Goal: Find contact information: Find contact information

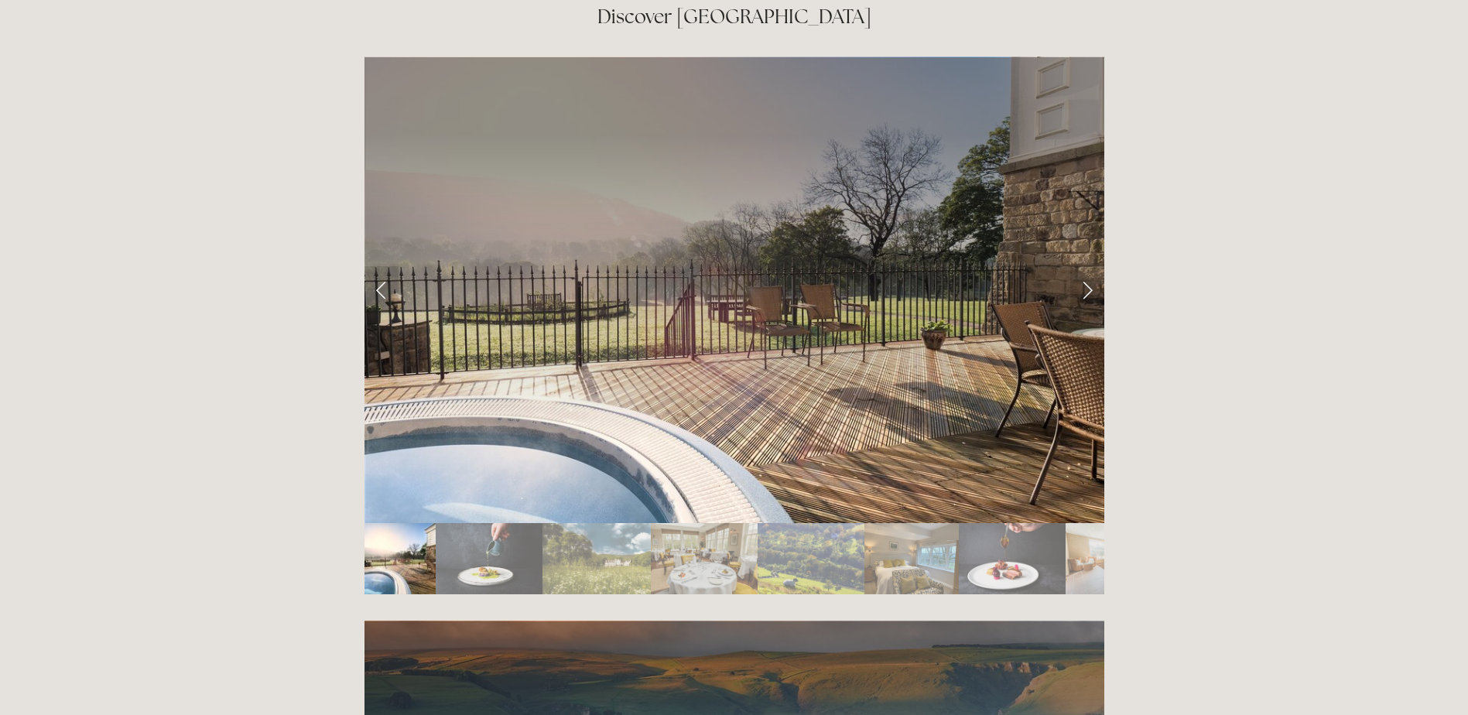
scroll to position [2631, 0]
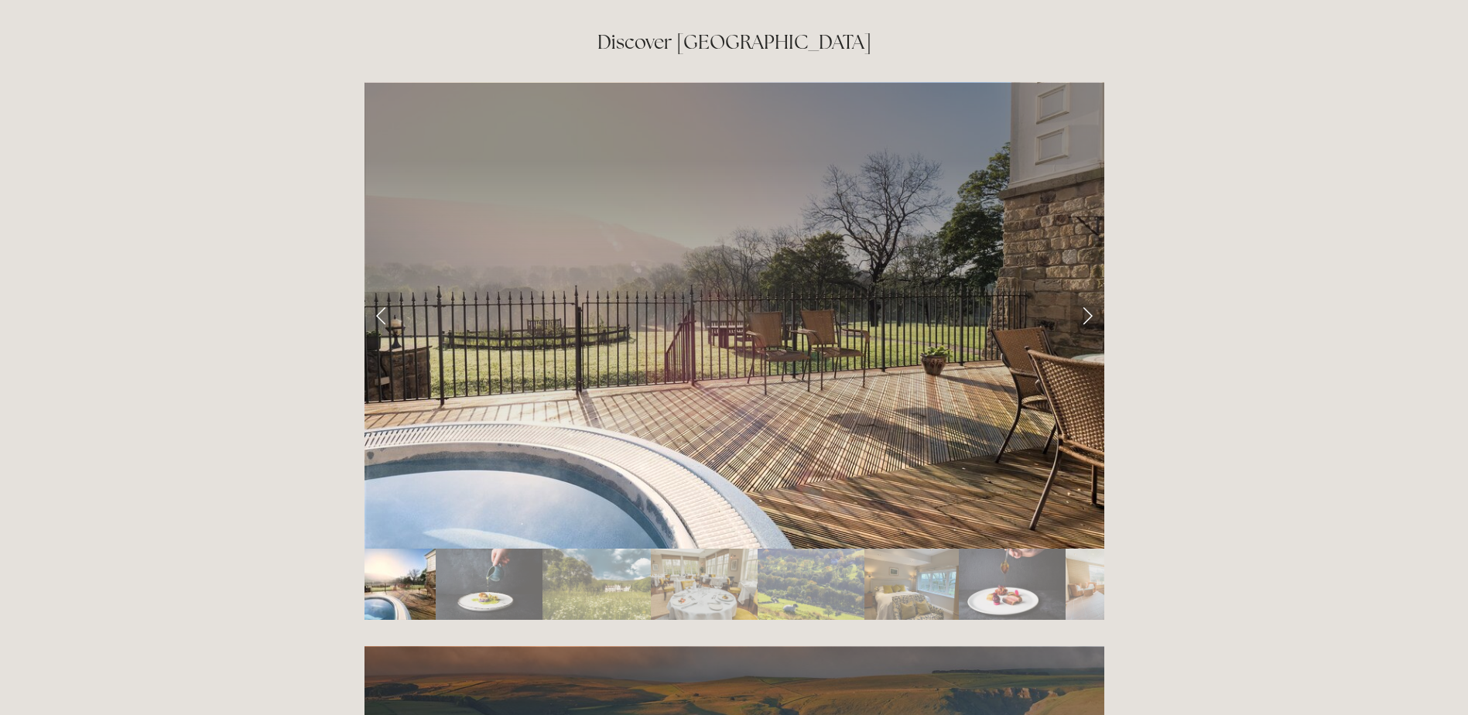
click at [1077, 292] on link "Next Slide" at bounding box center [1087, 315] width 34 height 46
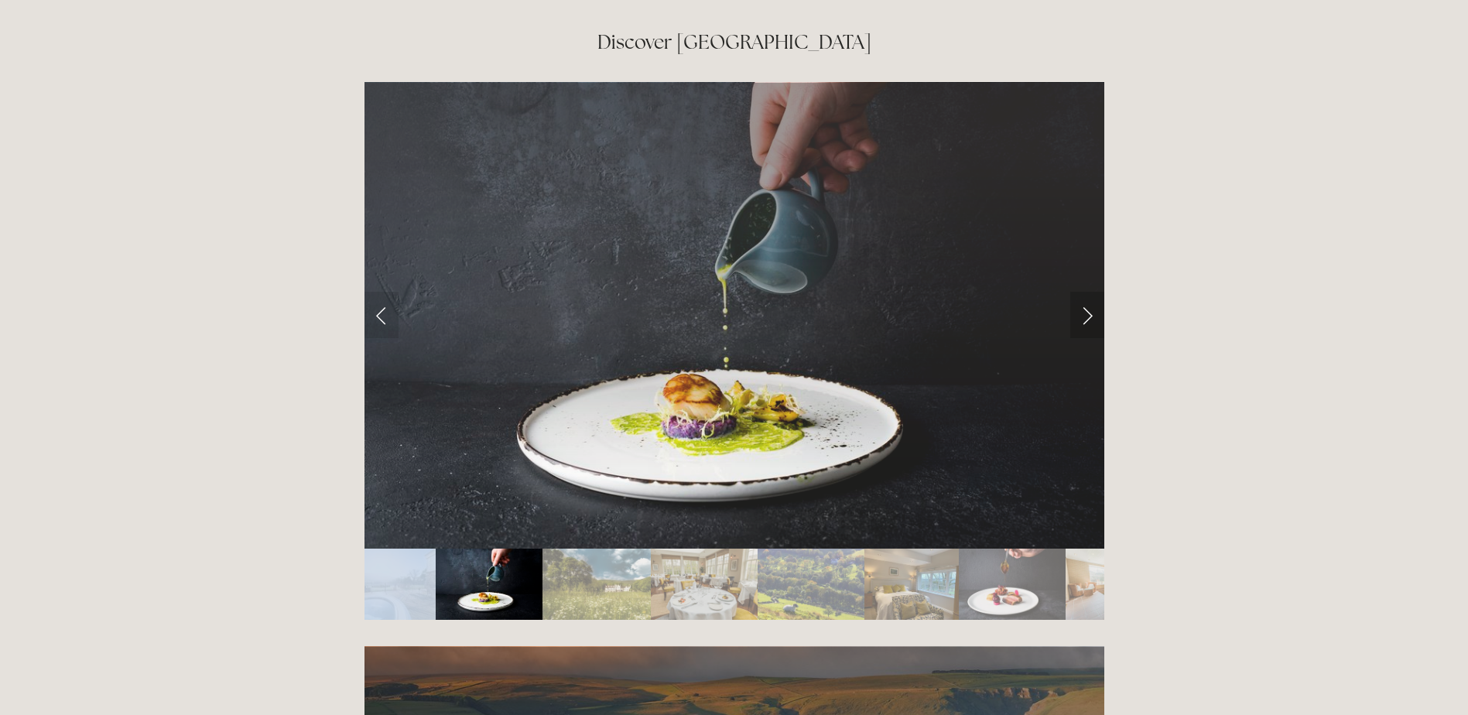
click at [1077, 292] on link "Next Slide" at bounding box center [1087, 315] width 34 height 46
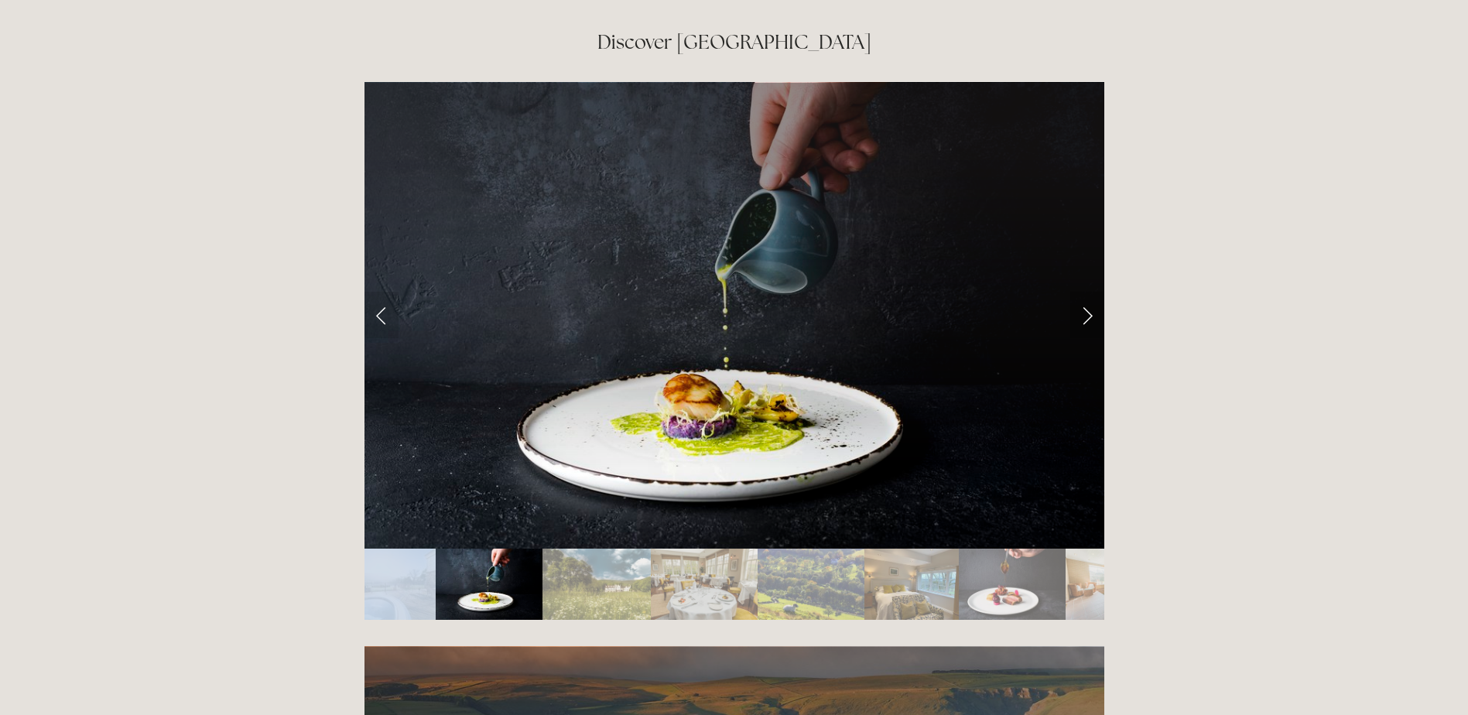
click at [1077, 292] on link "Next Slide" at bounding box center [1087, 315] width 34 height 46
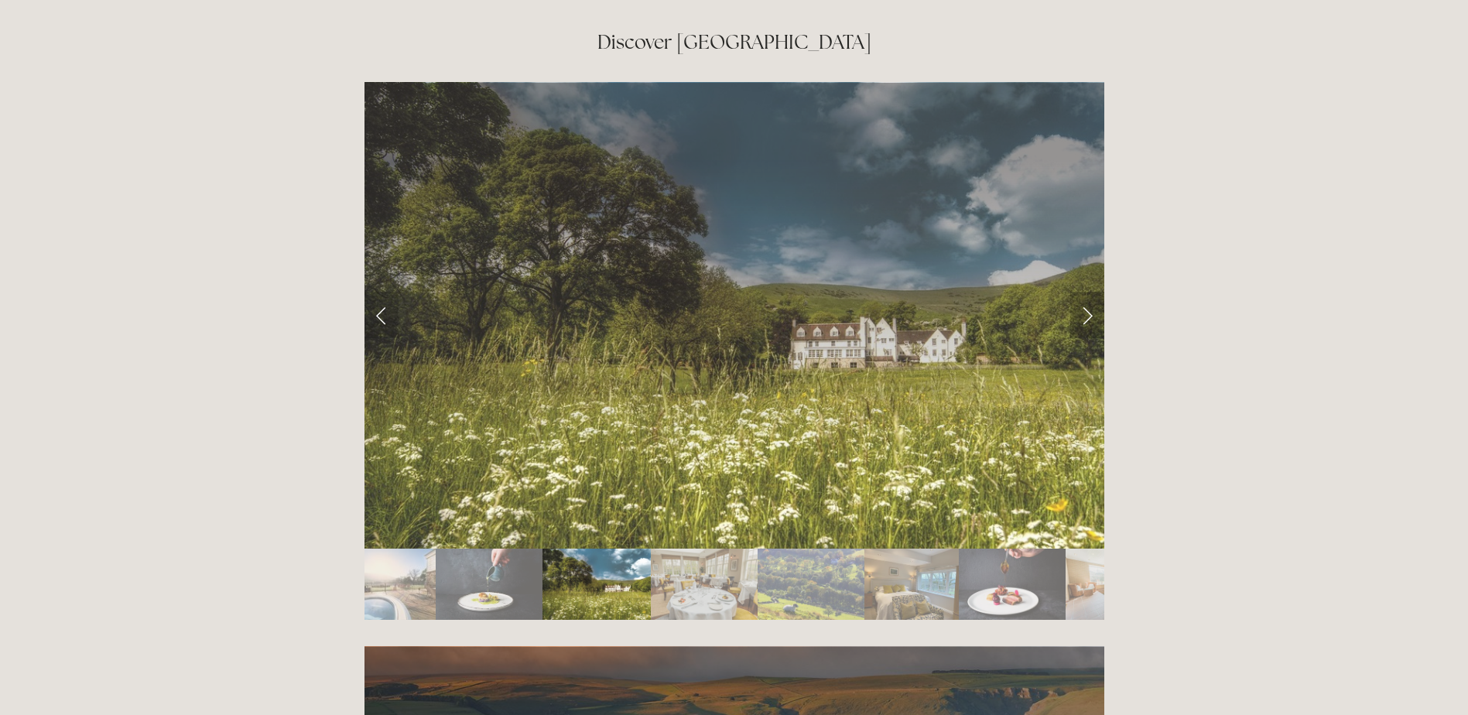
click at [1084, 292] on link "Next Slide" at bounding box center [1087, 315] width 34 height 46
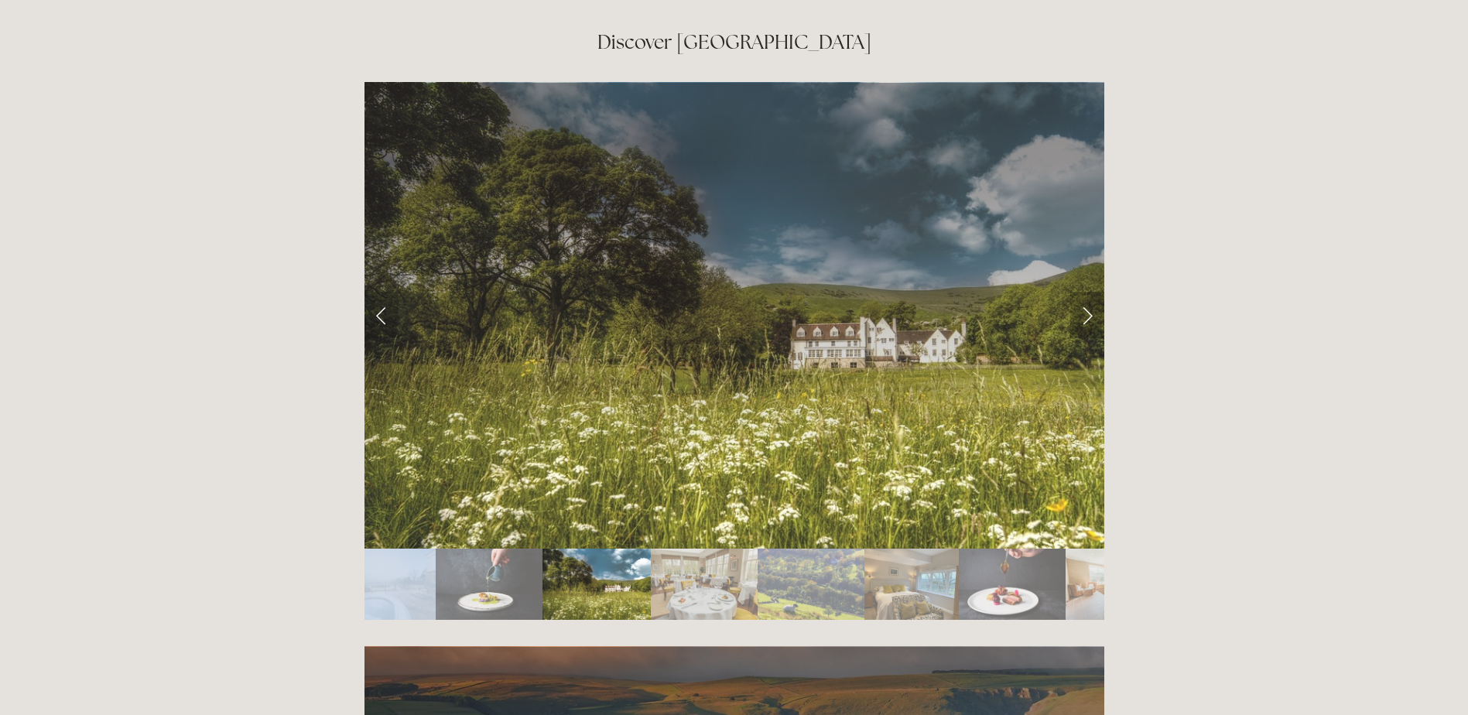
click at [1084, 292] on link "Next Slide" at bounding box center [1087, 315] width 34 height 46
click at [1088, 292] on link "Next Slide" at bounding box center [1087, 315] width 34 height 46
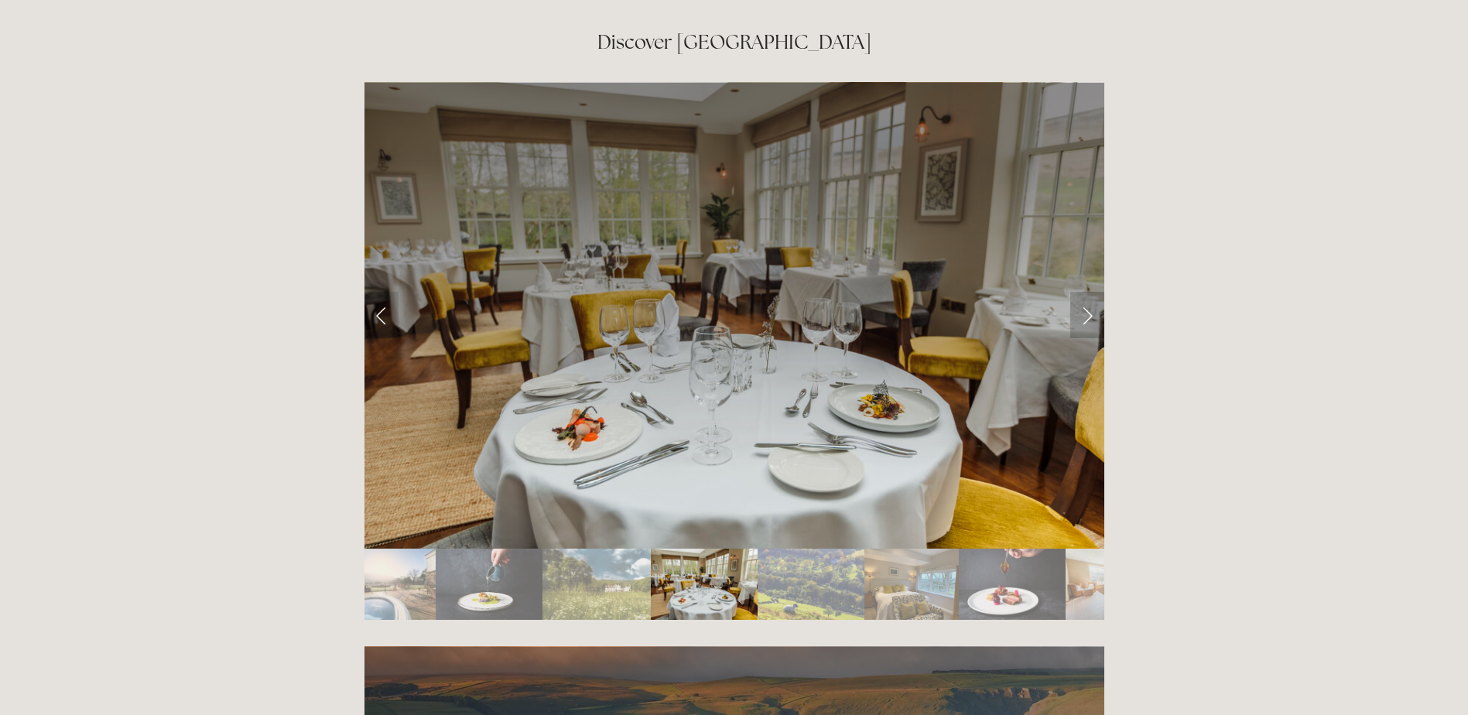
click at [1088, 292] on link "Next Slide" at bounding box center [1087, 315] width 34 height 46
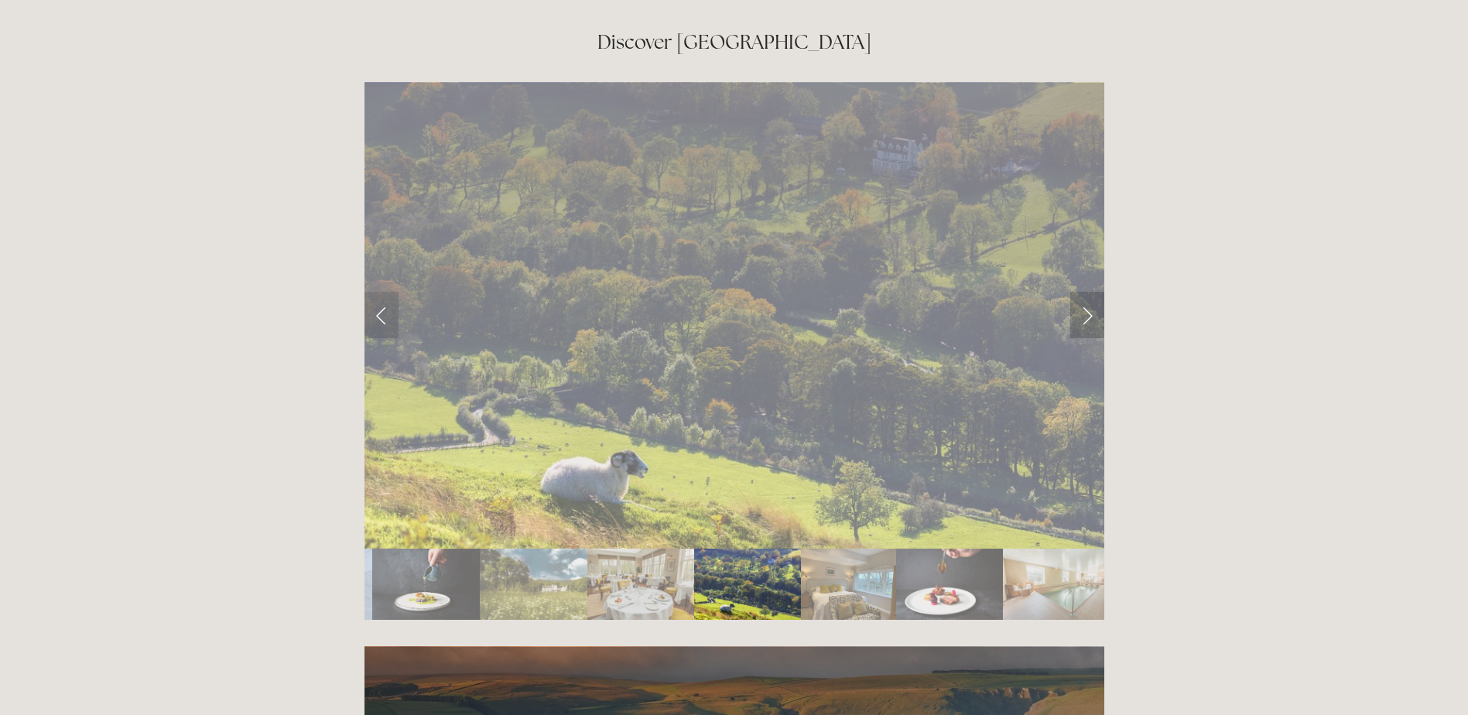
click at [1088, 292] on link "Next Slide" at bounding box center [1087, 315] width 34 height 46
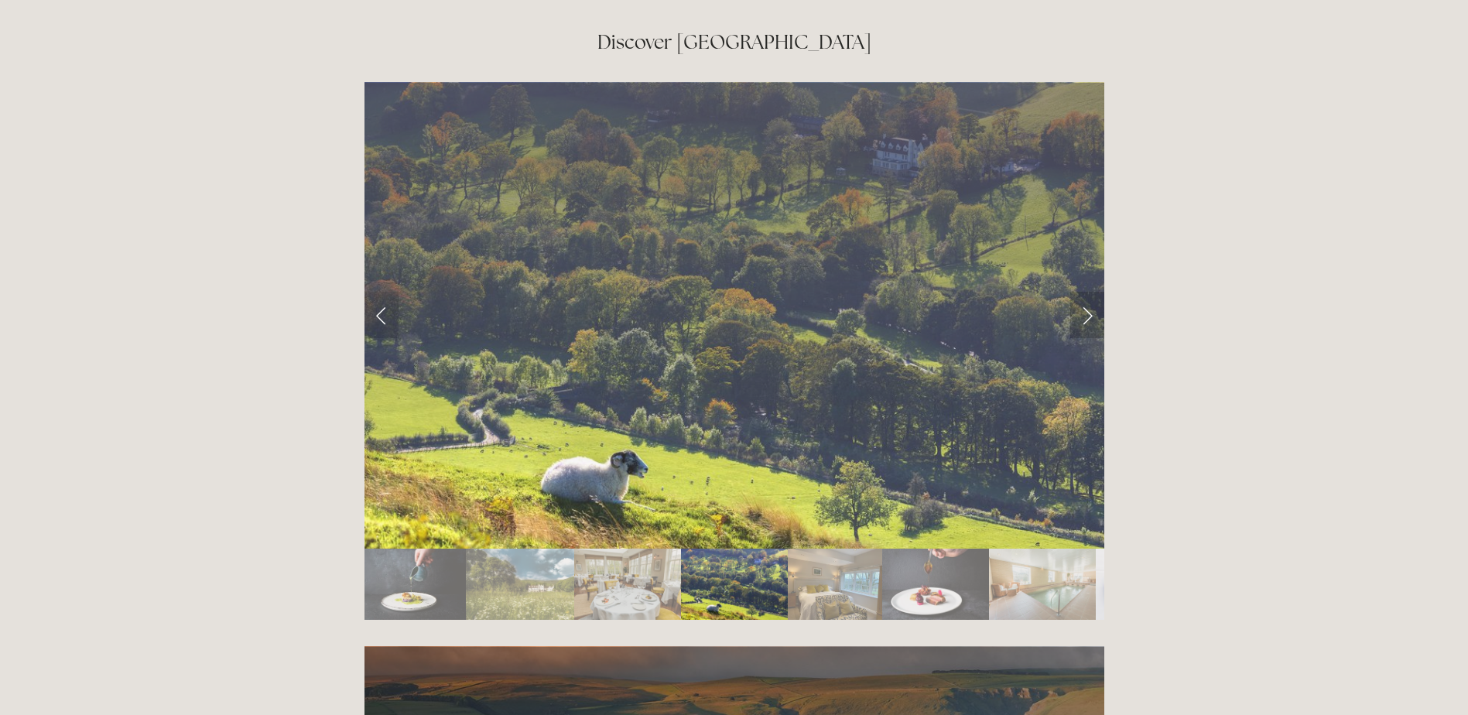
click at [1088, 292] on link "Next Slide" at bounding box center [1087, 315] width 34 height 46
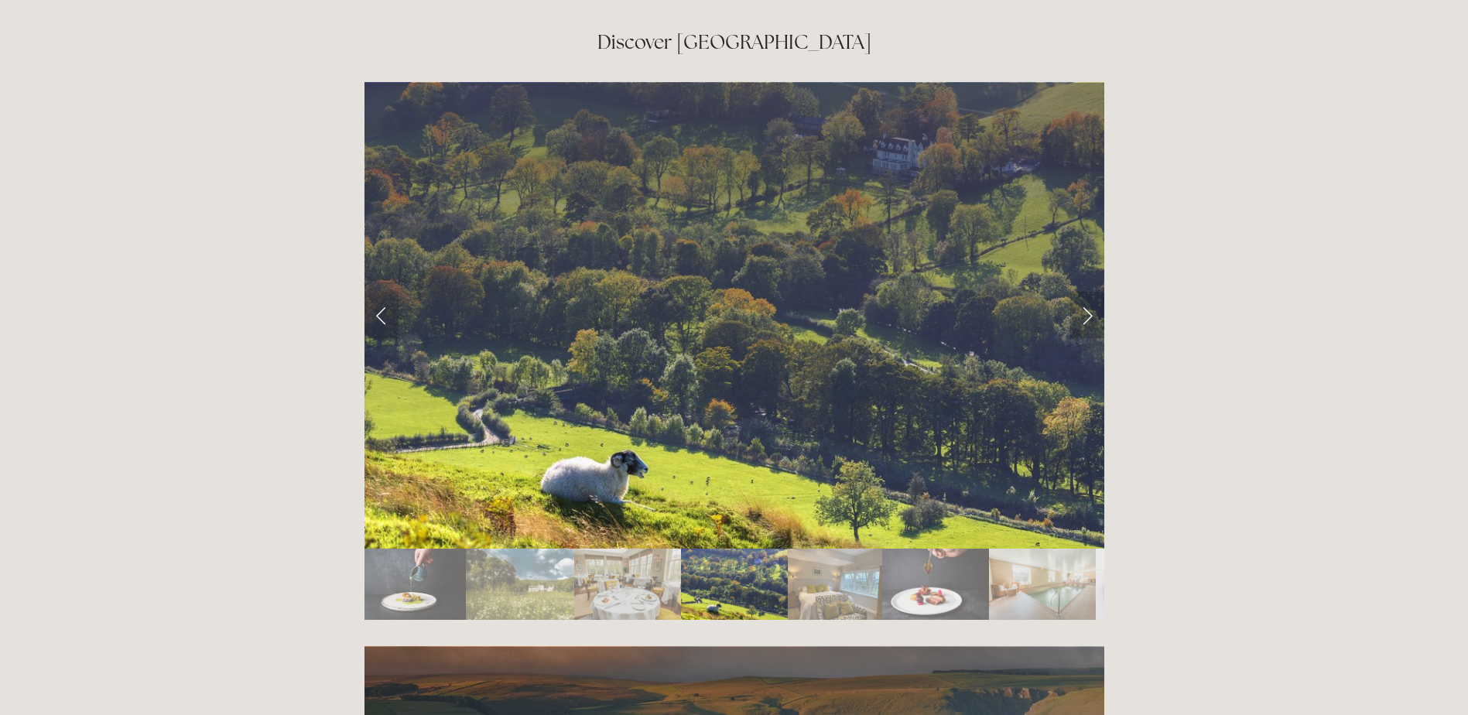
click at [1088, 292] on link "Next Slide" at bounding box center [1087, 315] width 34 height 46
click at [540, 549] on img "Slide 3" at bounding box center [520, 584] width 108 height 71
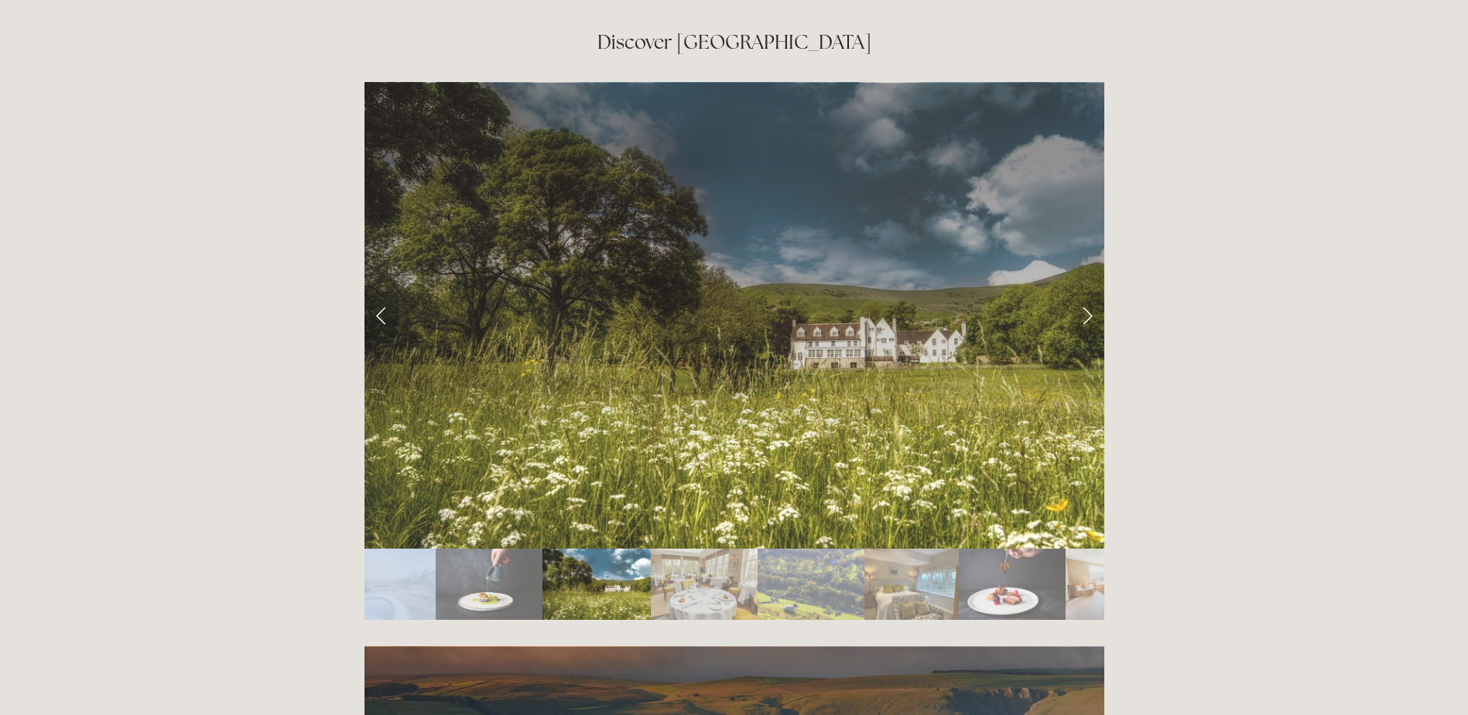
click at [478, 549] on img "Slide 2" at bounding box center [490, 584] width 108 height 71
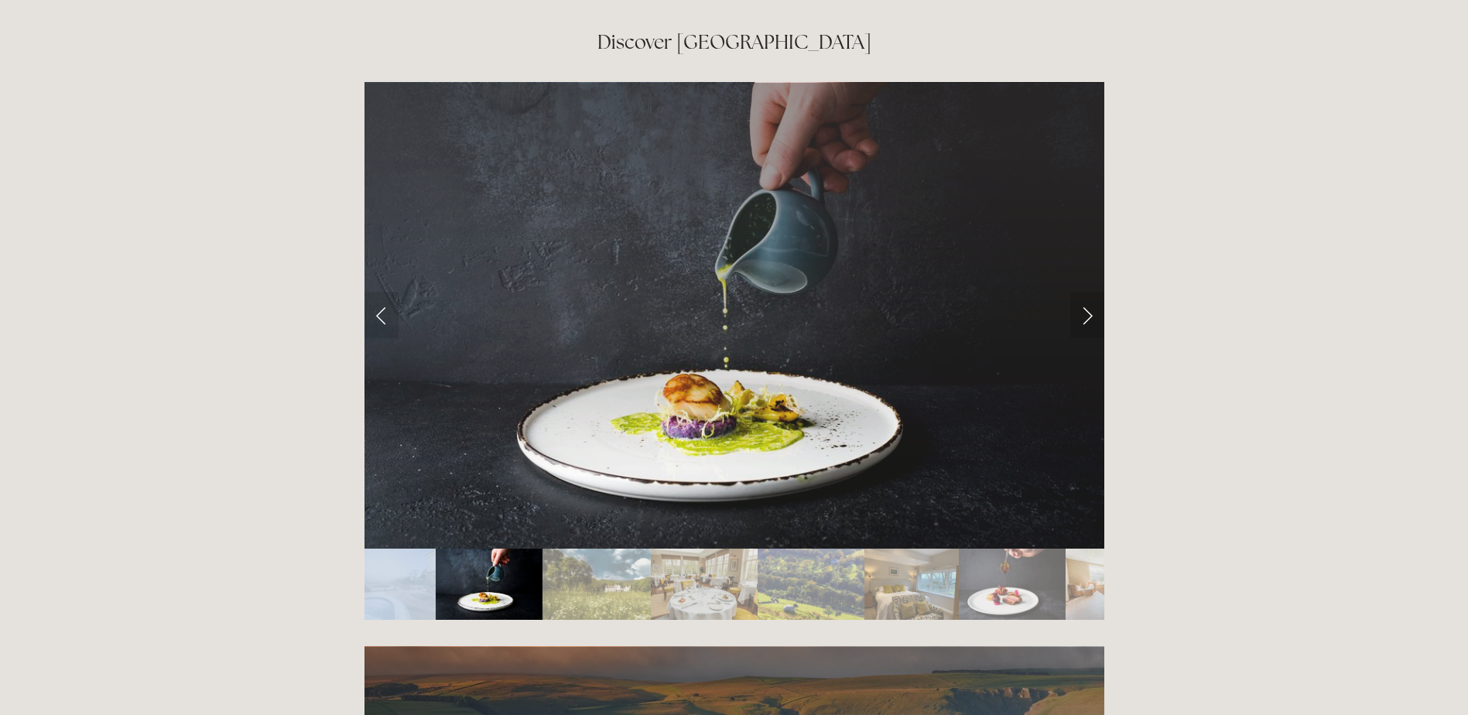
click at [409, 549] on img "Slide 1" at bounding box center [399, 584] width 71 height 71
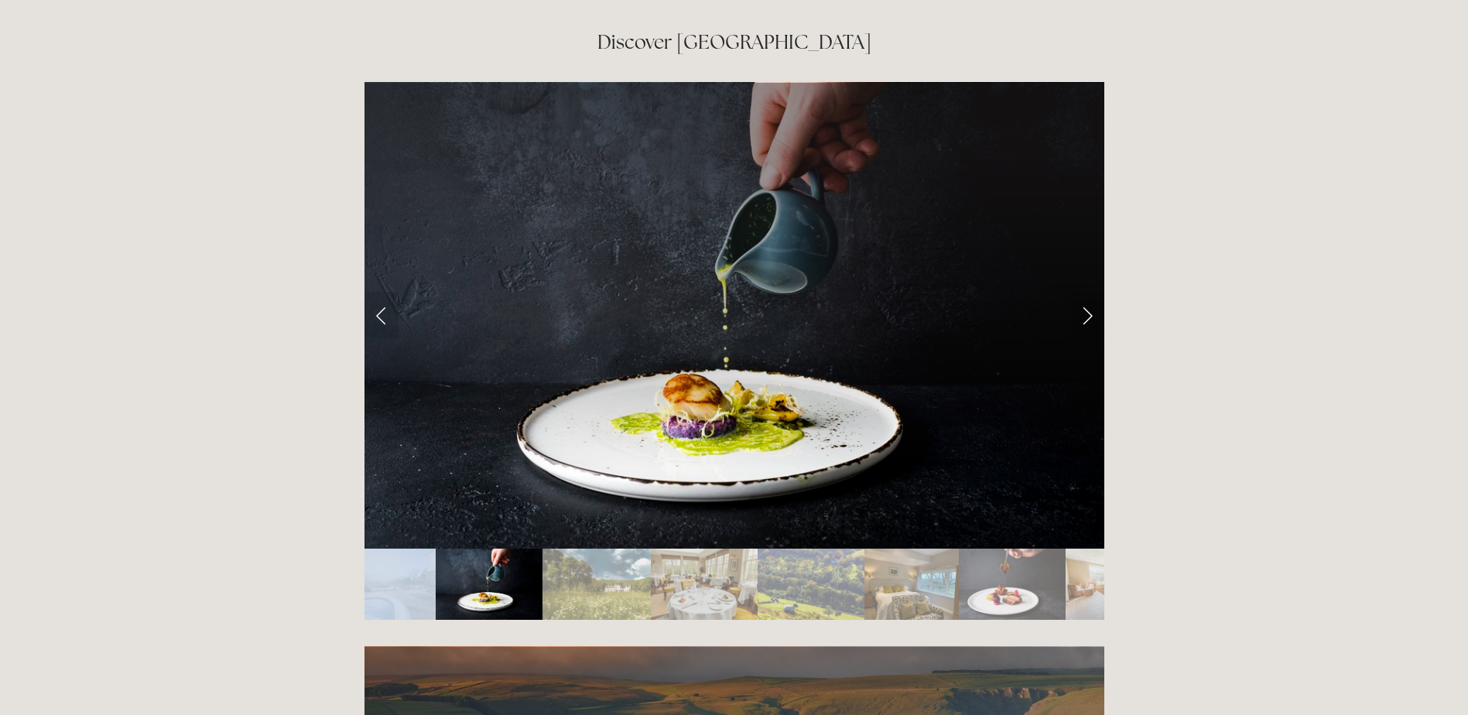
click at [409, 549] on img "Slide 1" at bounding box center [399, 584] width 71 height 71
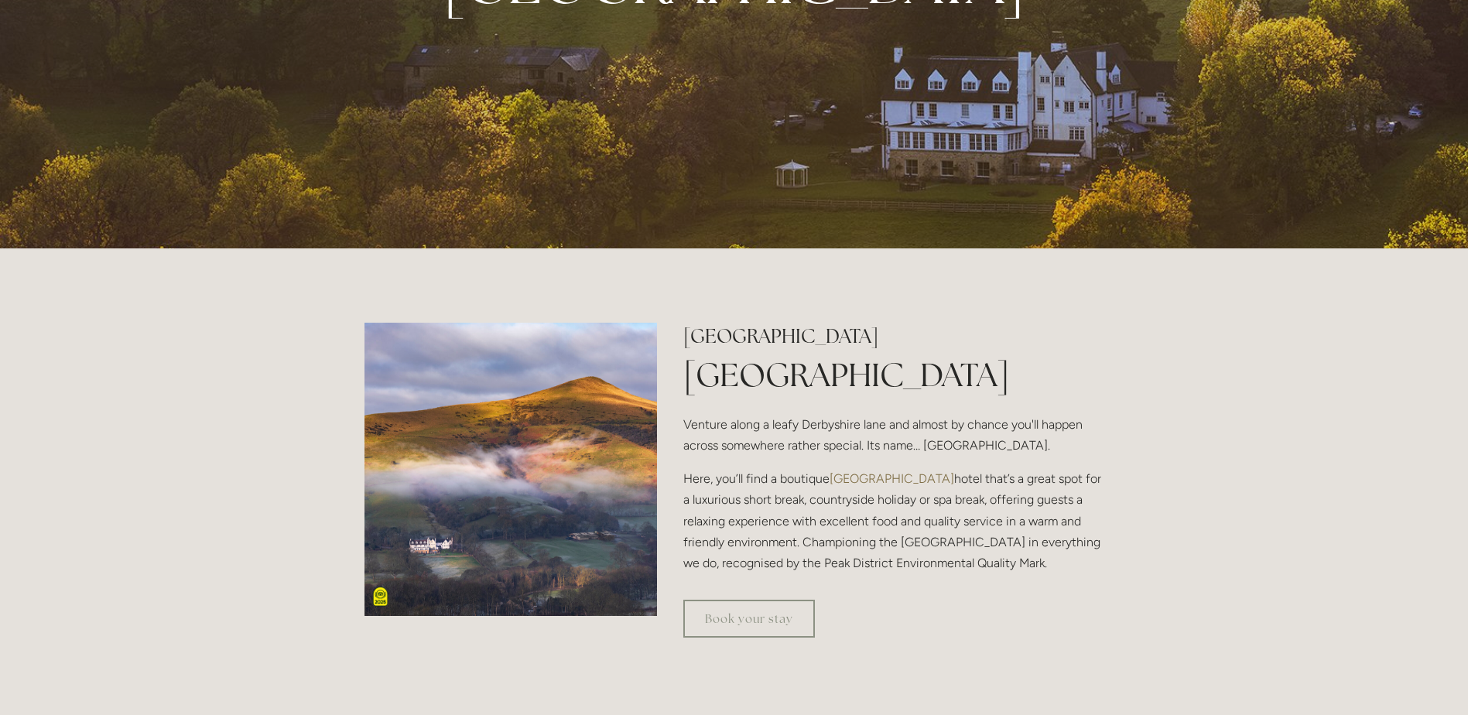
scroll to position [0, 0]
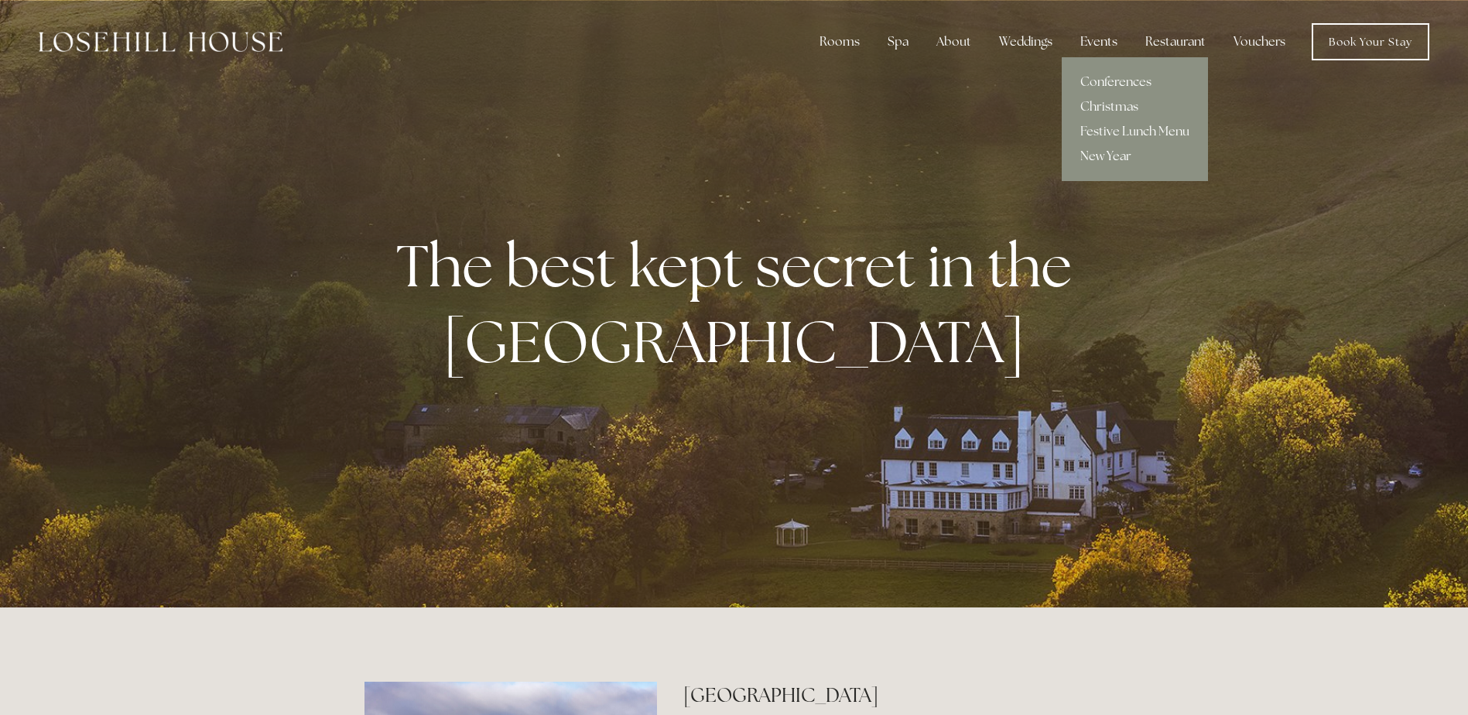
click at [1083, 36] on div "Events" at bounding box center [1099, 41] width 62 height 31
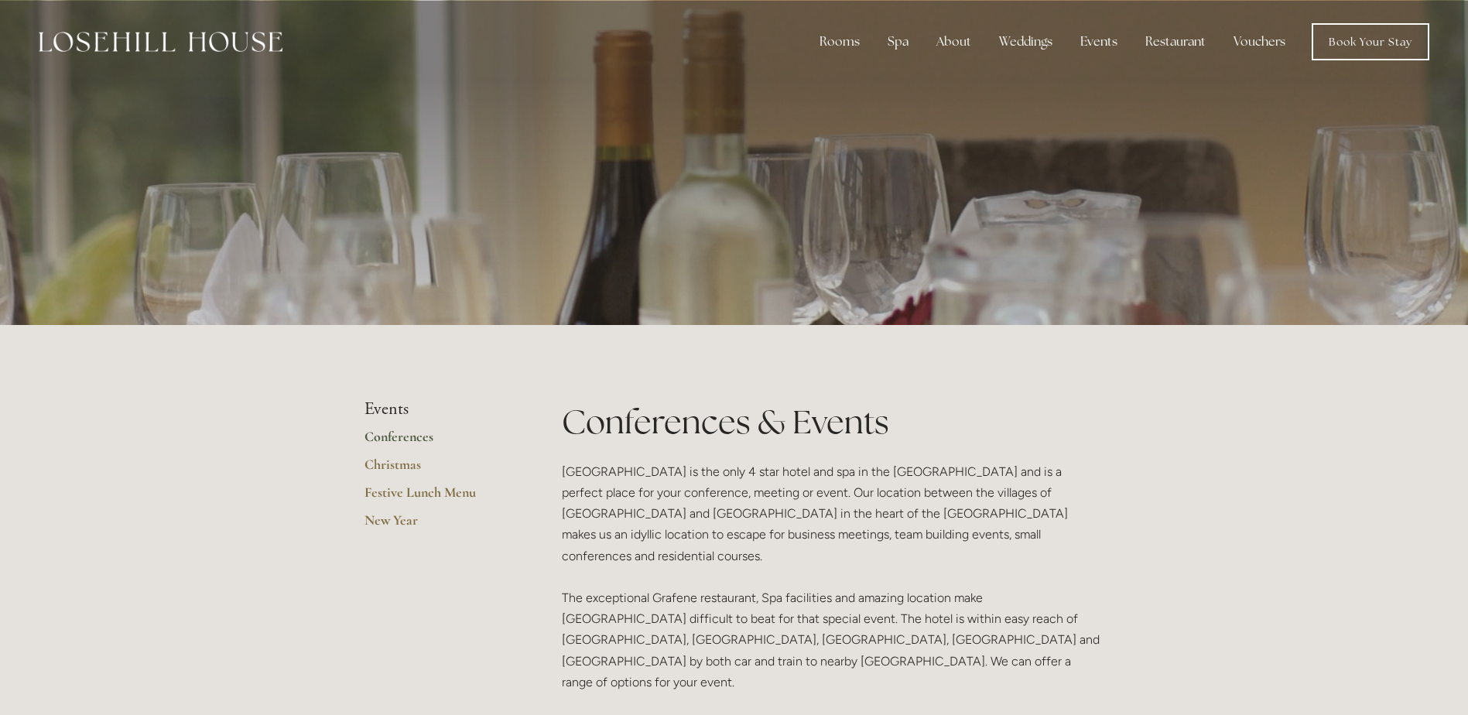
click at [409, 440] on link "Conferences" at bounding box center [438, 442] width 148 height 28
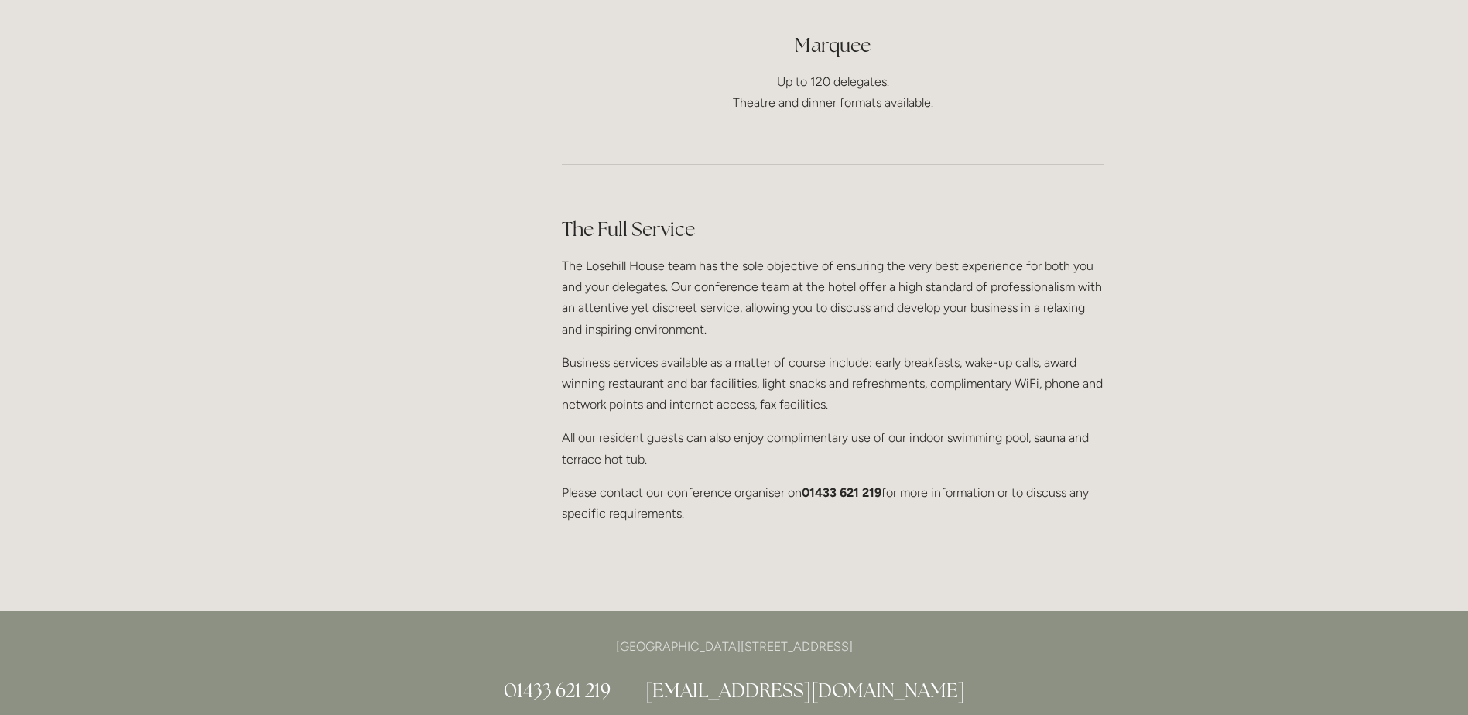
scroll to position [1393, 0]
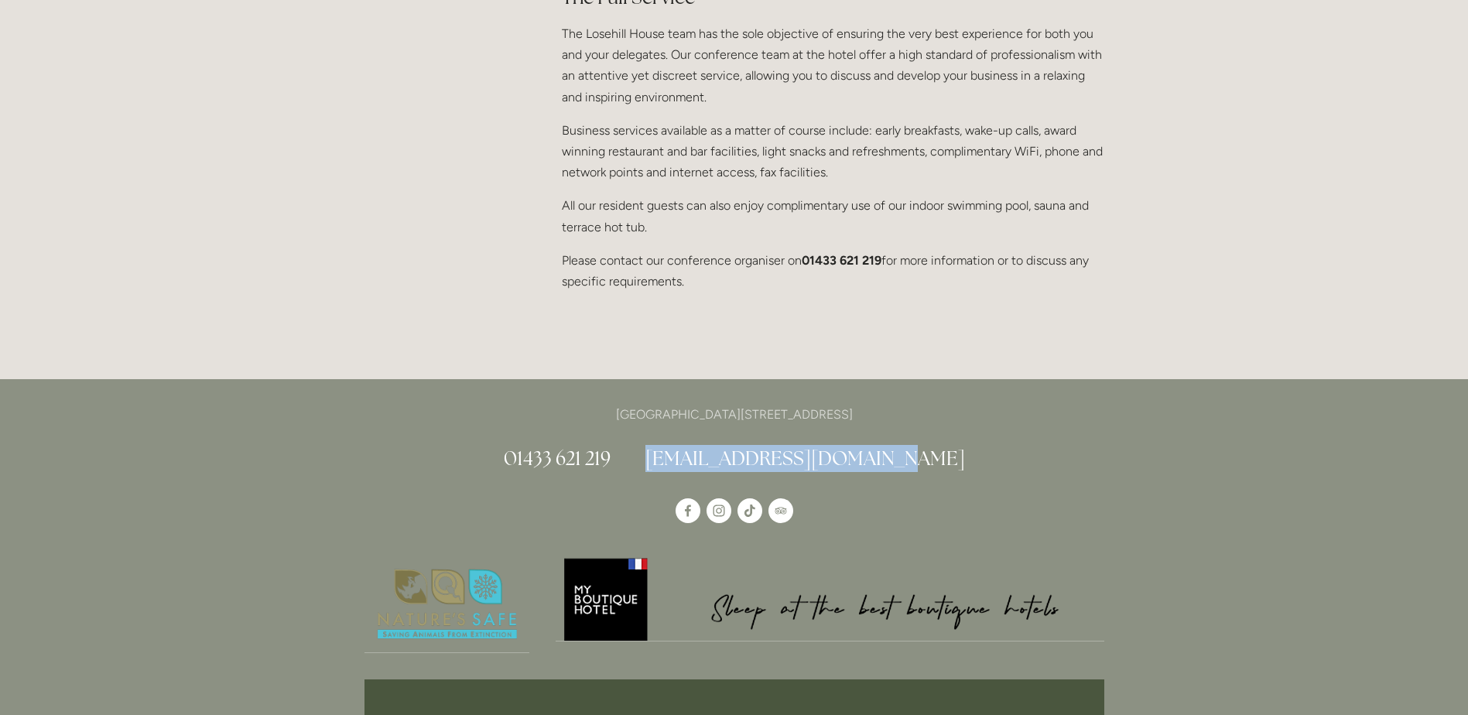
drag, startPoint x: 929, startPoint y: 415, endPoint x: 700, endPoint y: 427, distance: 228.6
click at [700, 445] on h2 "01433 621 219 info@losehillhouse.co.uk" at bounding box center [734, 458] width 740 height 27
copy link "[EMAIL_ADDRESS][DOMAIN_NAME]"
click at [889, 404] on p "[GEOGRAPHIC_DATA][STREET_ADDRESS]" at bounding box center [734, 414] width 740 height 21
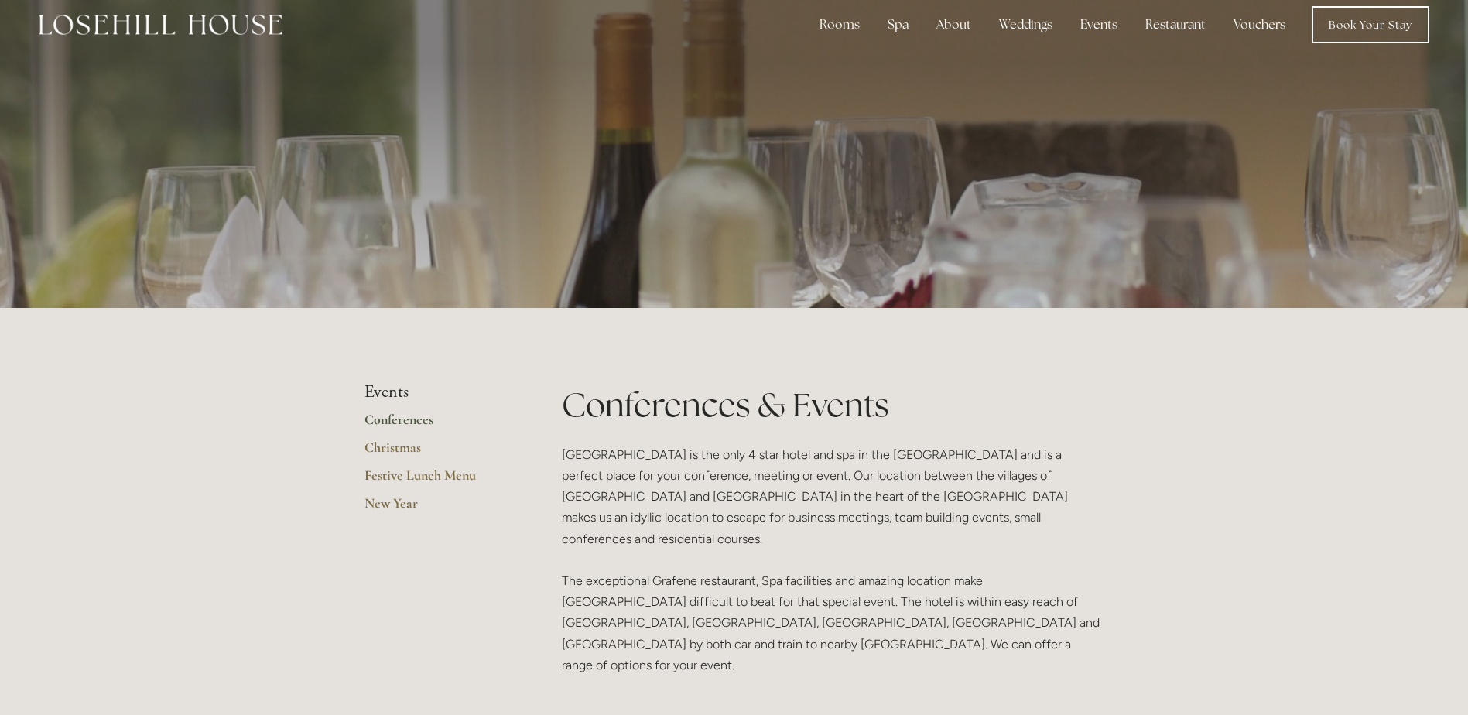
scroll to position [0, 0]
